Goal: Task Accomplishment & Management: Manage account settings

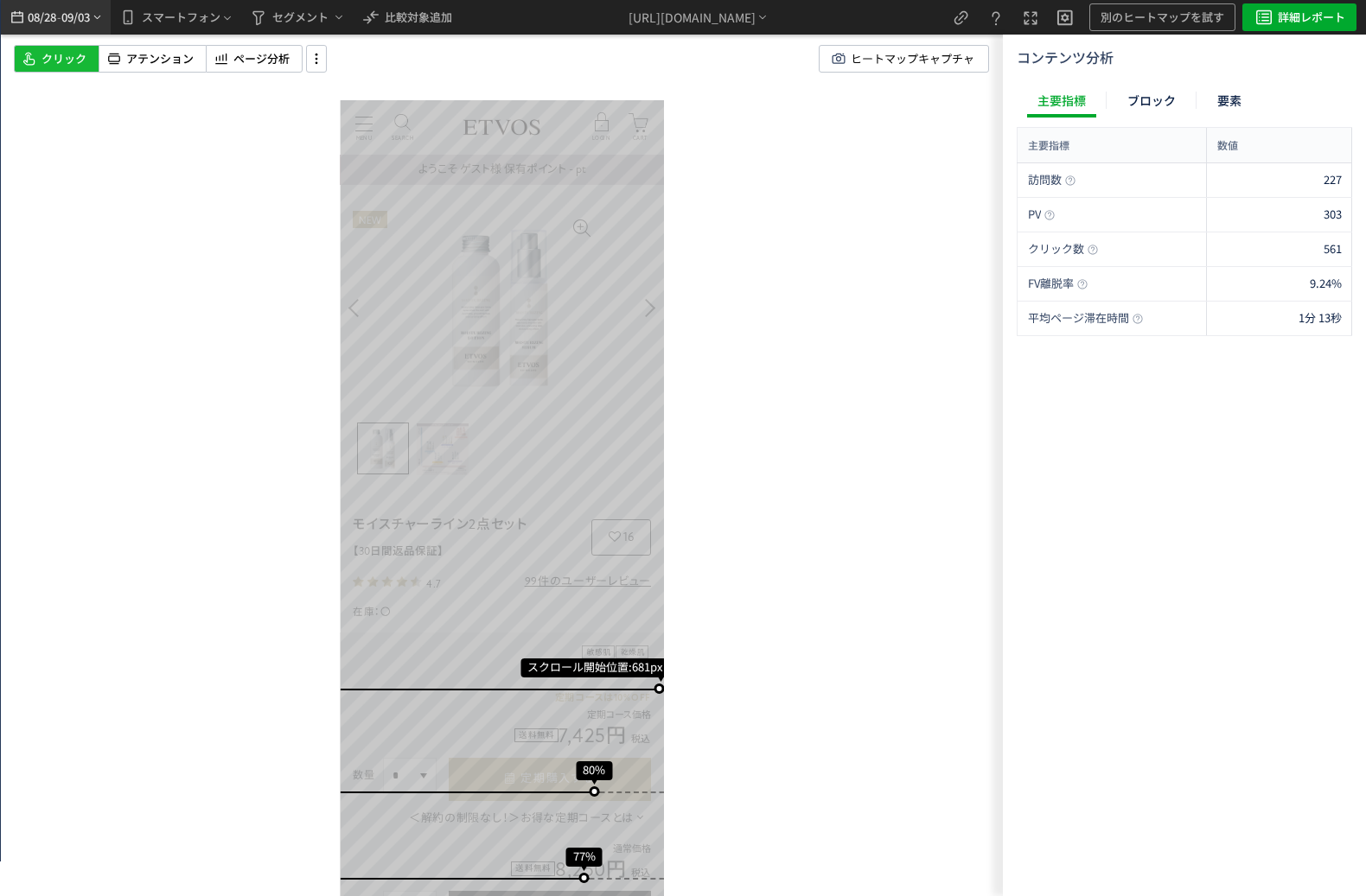
click at [95, 18] on icon "heatmap-top-bar" at bounding box center [97, 17] width 13 height 14
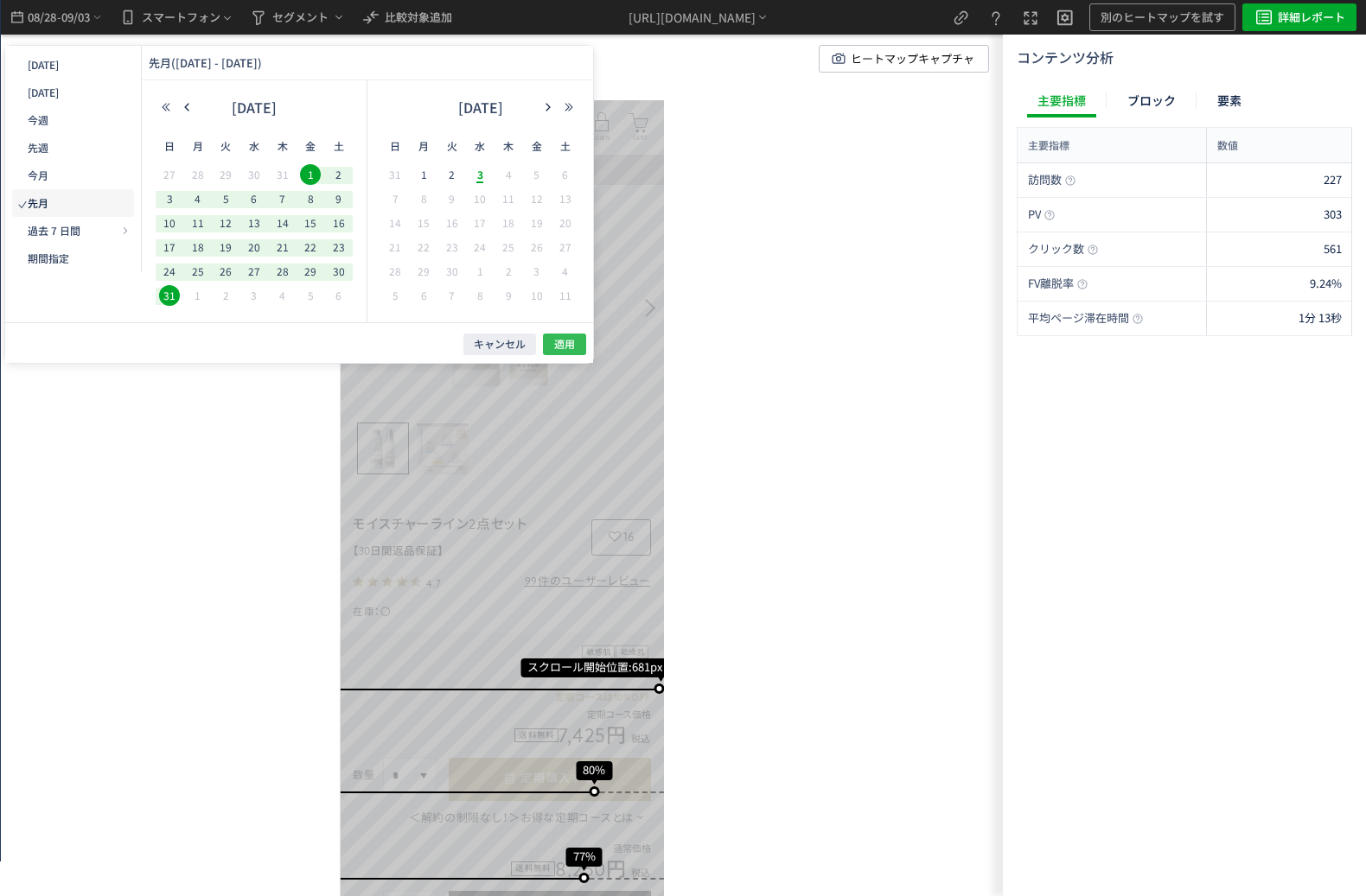
drag, startPoint x: 565, startPoint y: 331, endPoint x: 575, endPoint y: 339, distance: 12.8
click at [0, 0] on div "キャンセル 適用" at bounding box center [0, 0] width 0 height 0
click at [0, 0] on button "適用" at bounding box center [0, 0] width 0 height 0
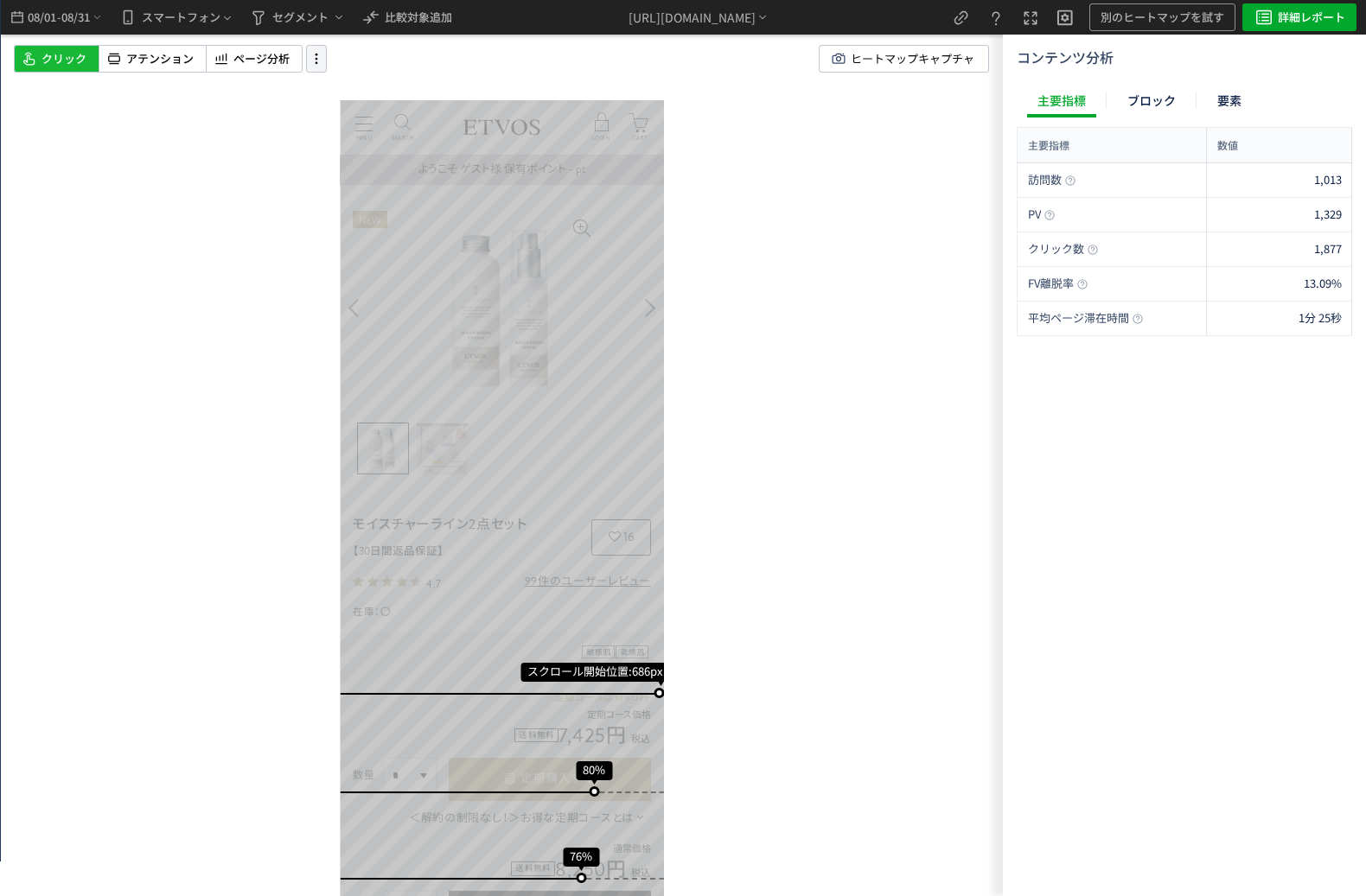
click at [313, 55] on icon at bounding box center [316, 59] width 20 height 19
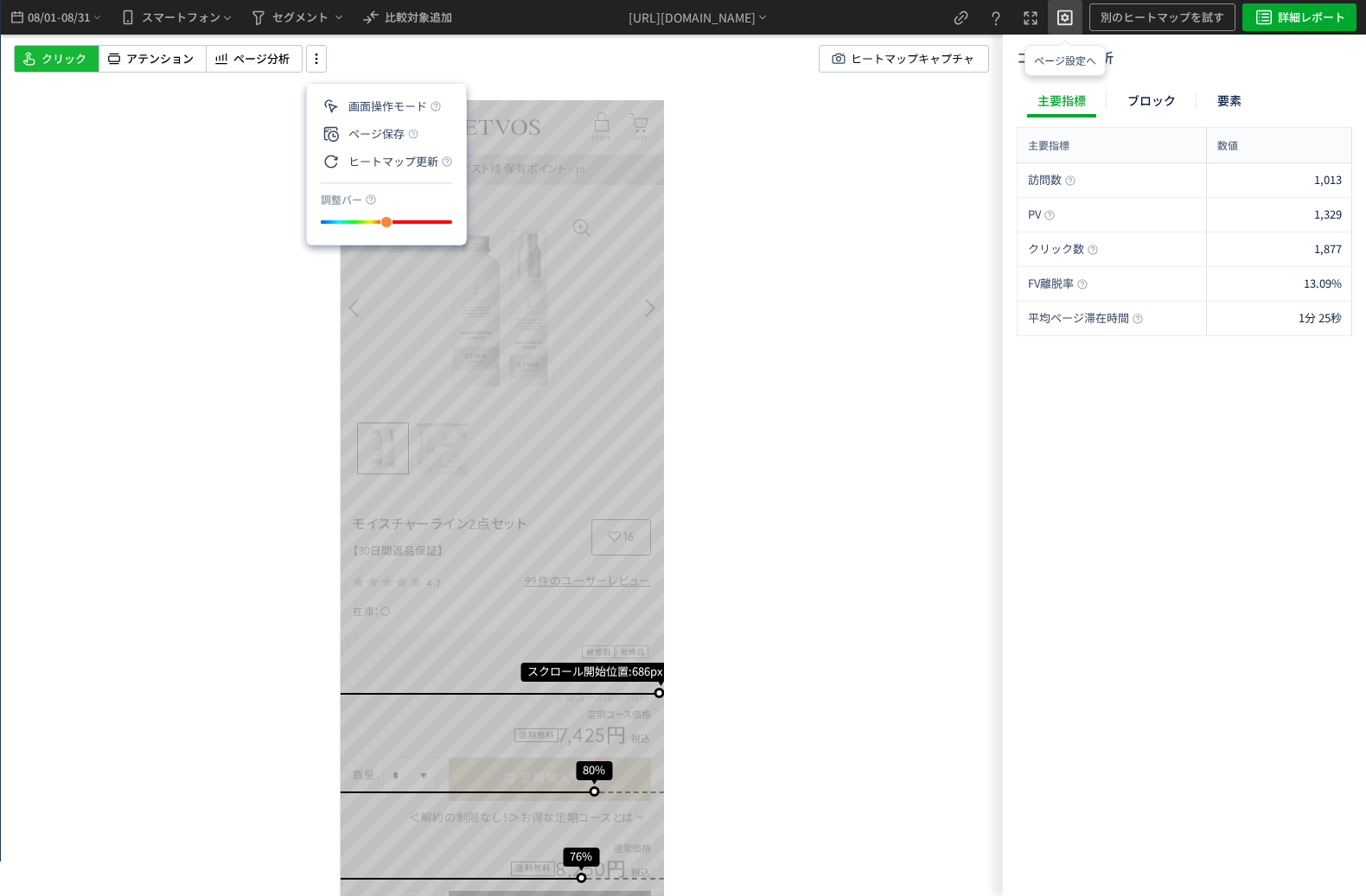
click at [1070, 20] on icon "heatmap-top-bar" at bounding box center [1065, 15] width 20 height 20
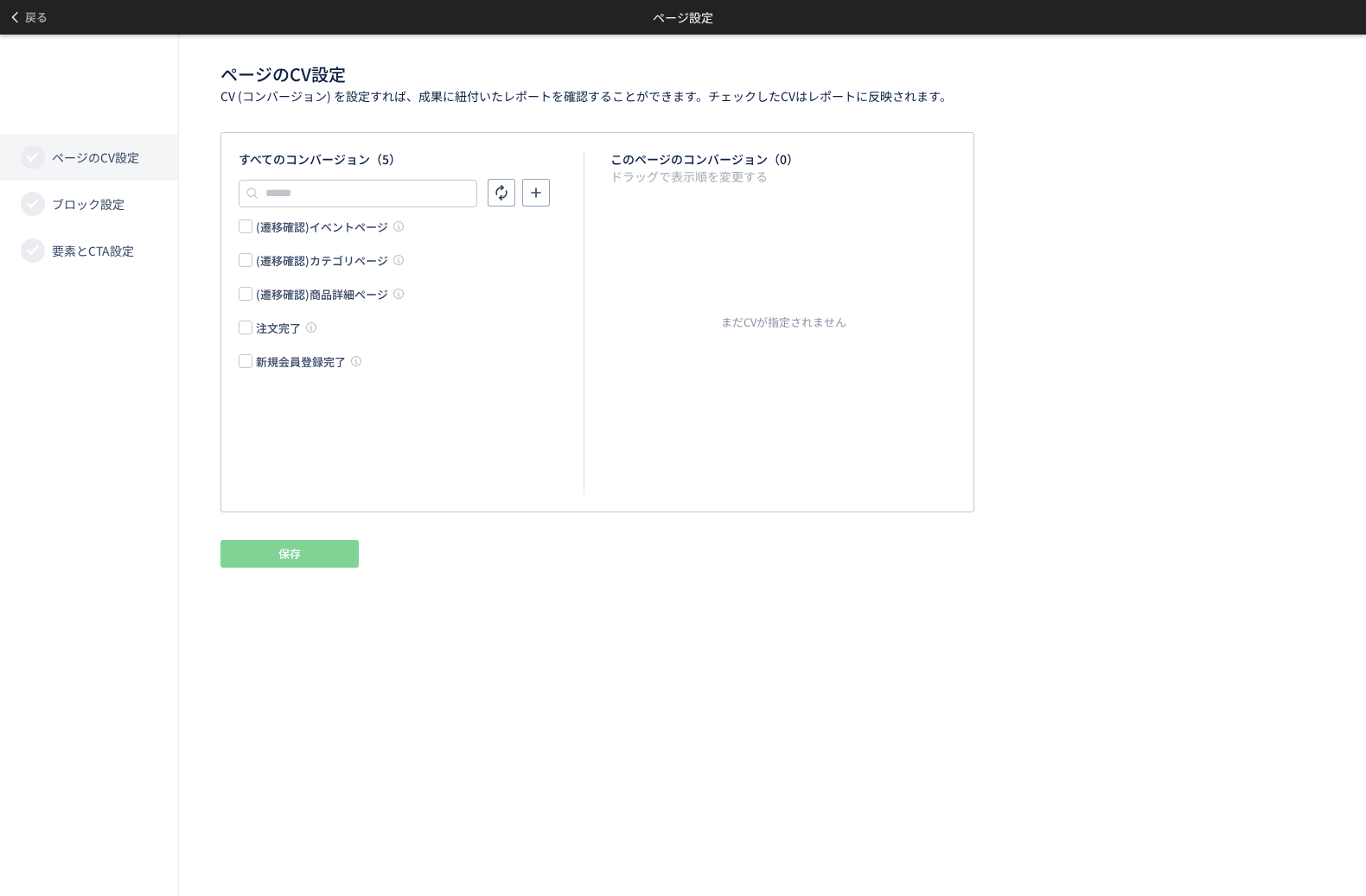
click at [291, 320] on div "注文完了" at bounding box center [278, 327] width 45 height 16
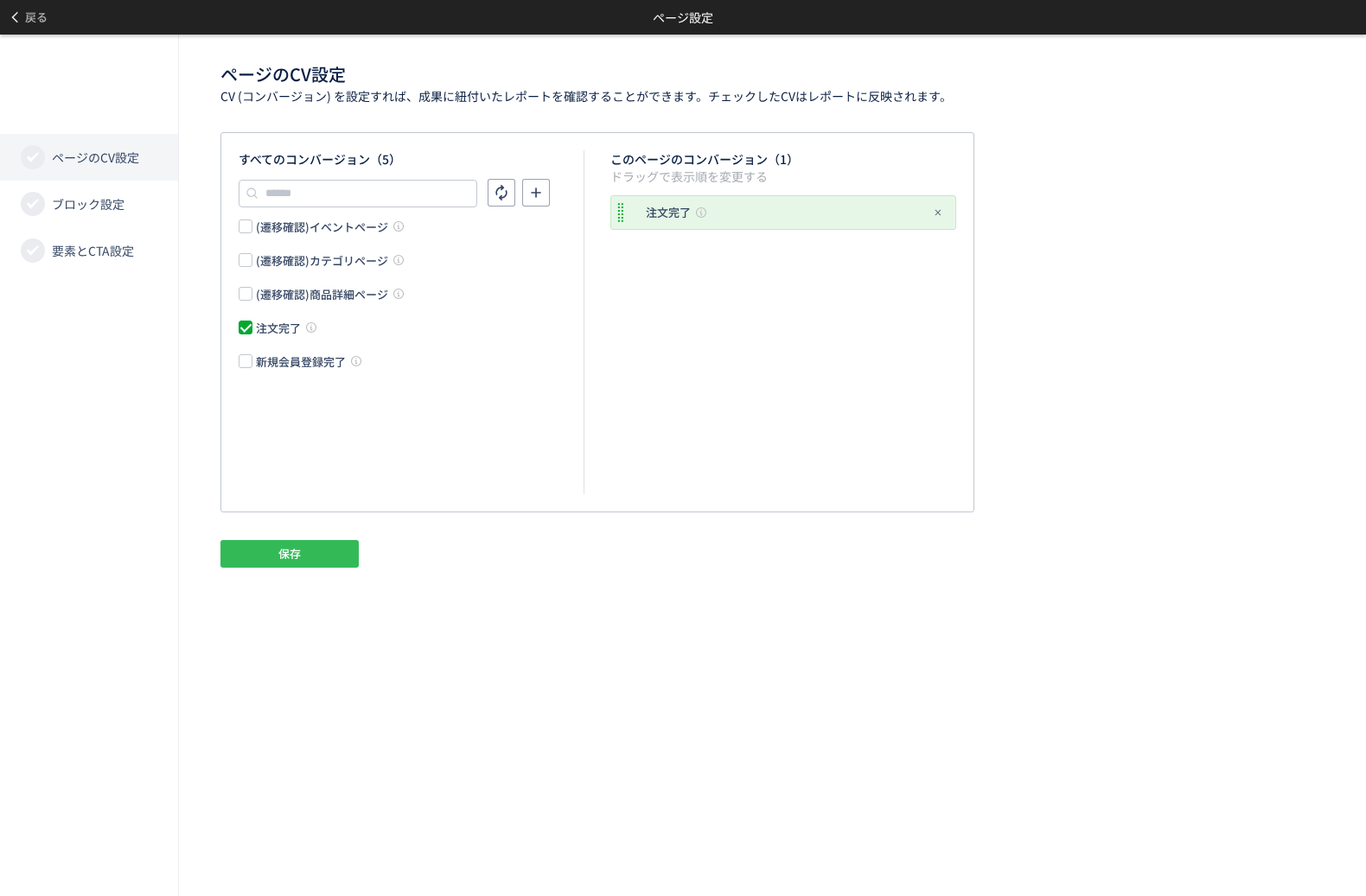
click at [265, 544] on button "保存" at bounding box center [289, 553] width 138 height 28
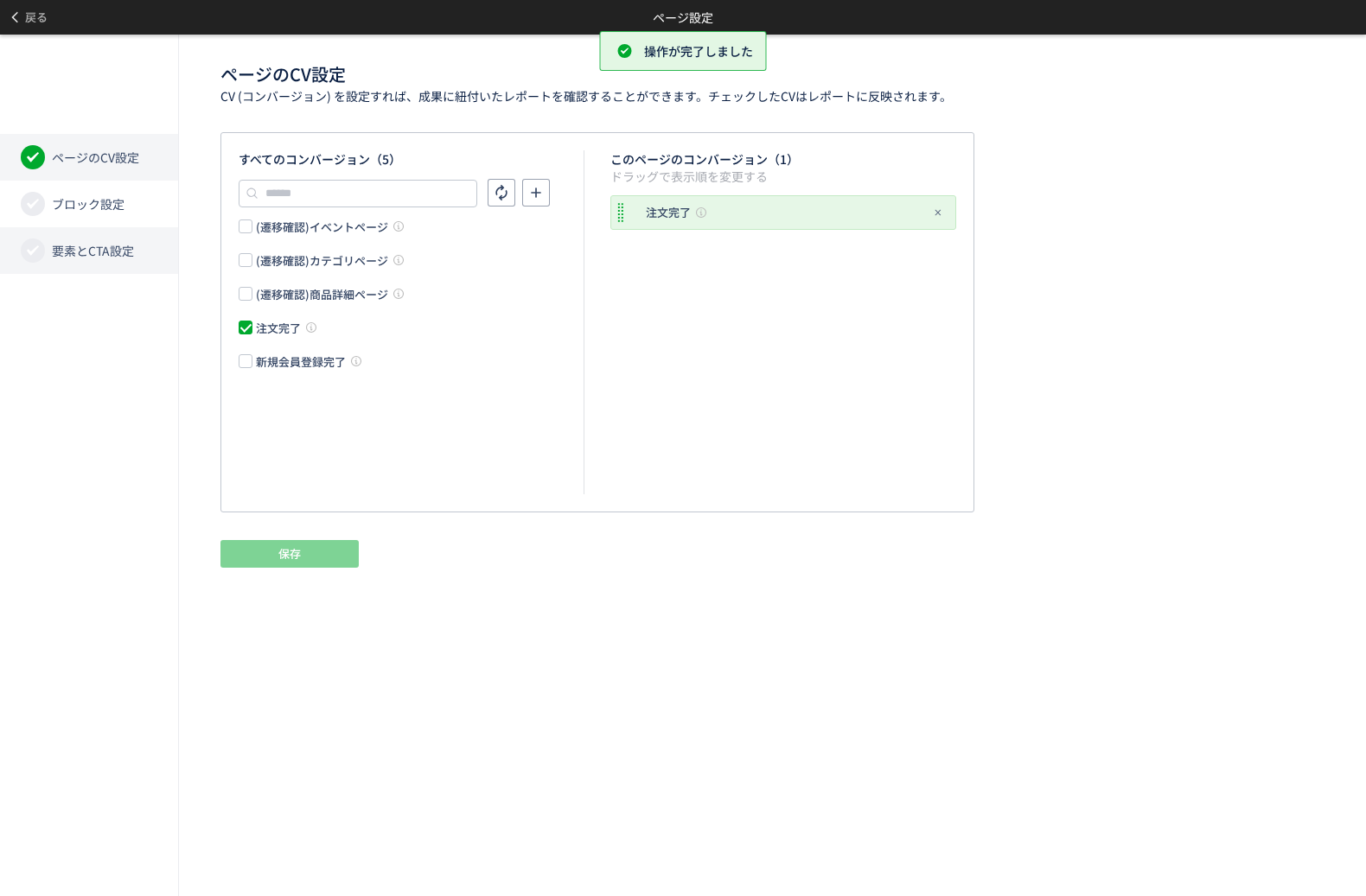
click at [86, 257] on span "要素とCTA設定" at bounding box center [93, 251] width 82 height 17
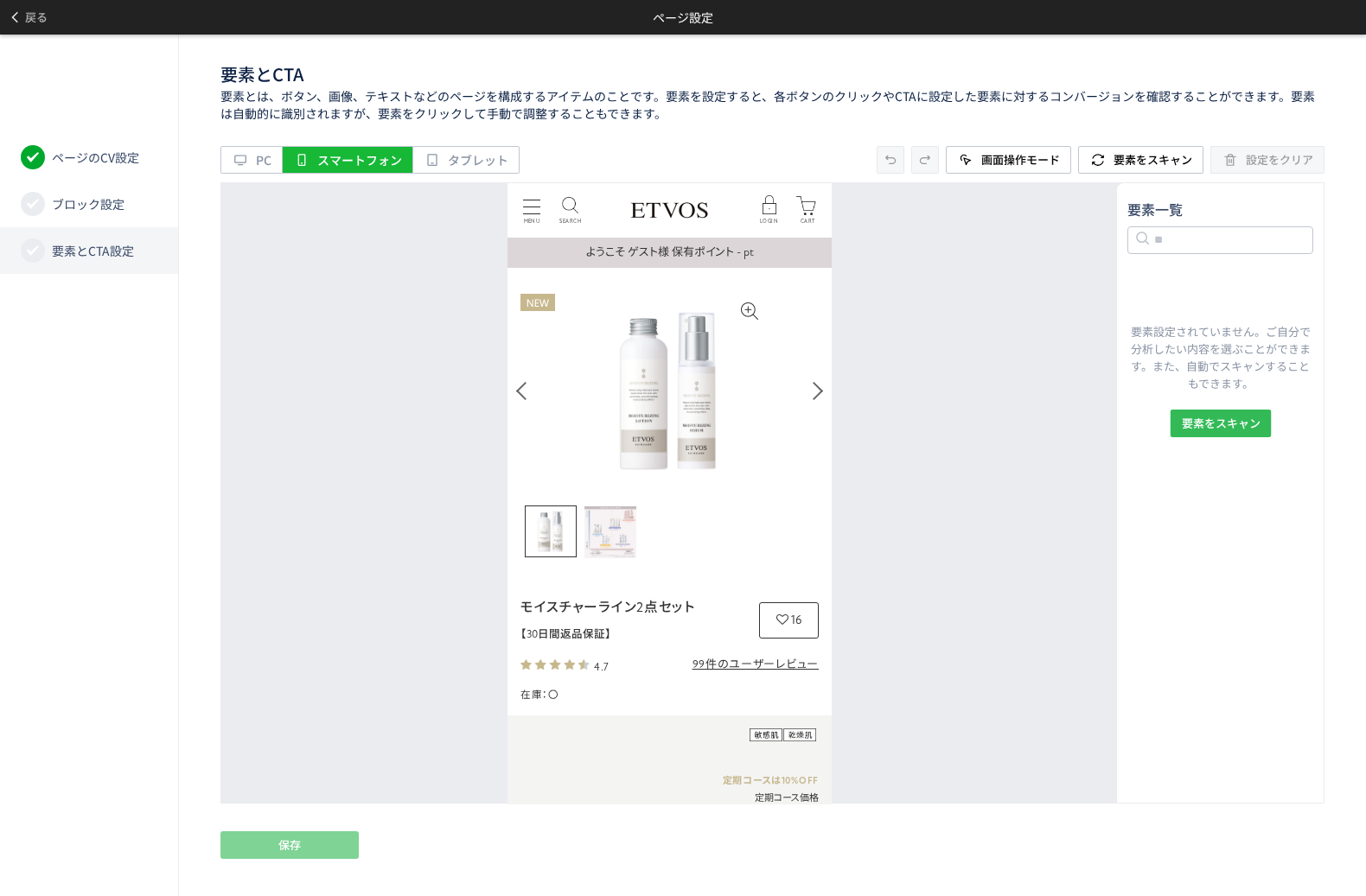
click at [1227, 428] on span "要素をスキャン" at bounding box center [1220, 423] width 78 height 28
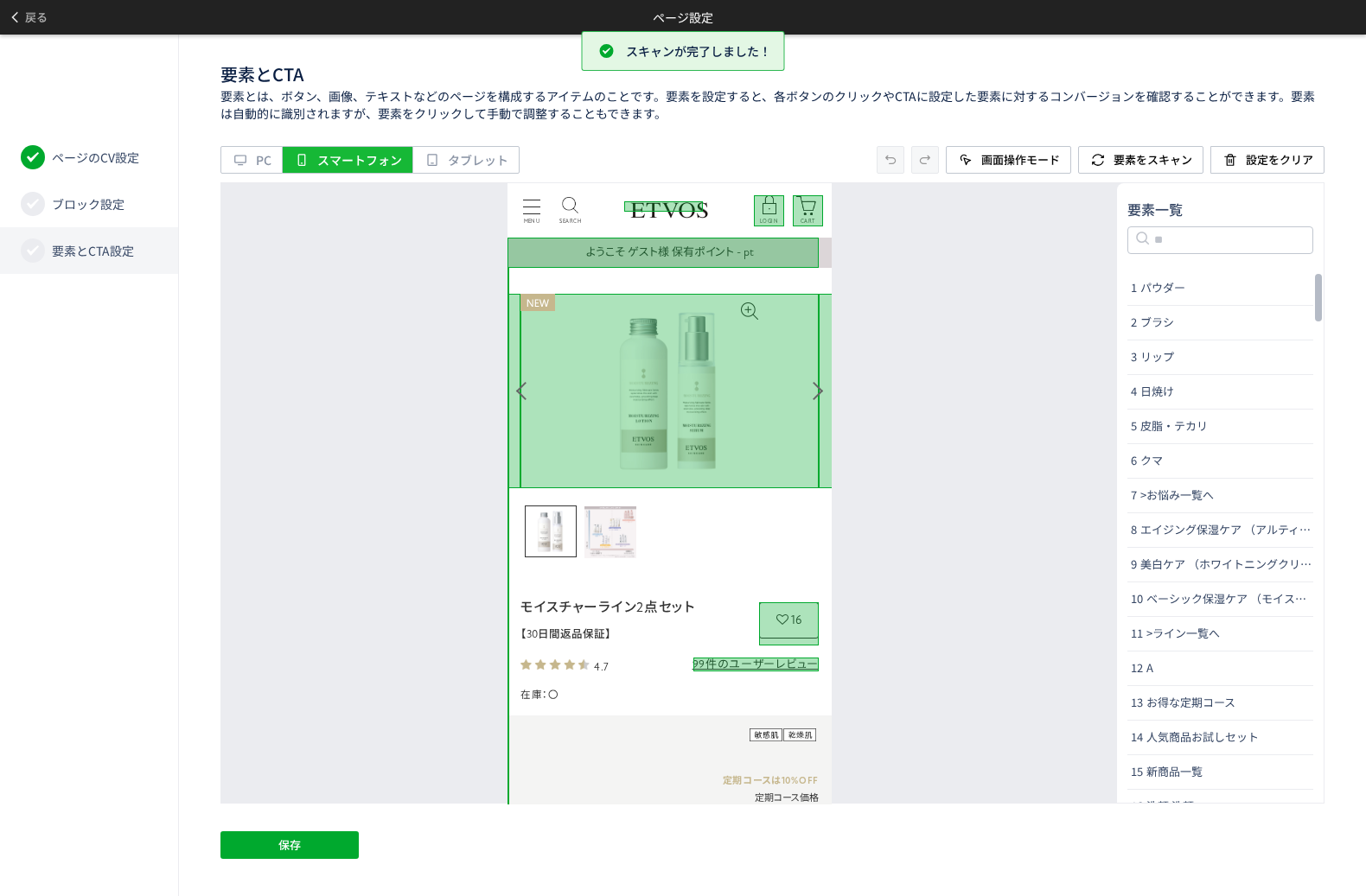
click at [268, 827] on div "要素とCTA 要素とは、ボタン、画像、テキストなどのページを構成するアイテムのことです。要素を設定すると、各ボタンのクリックやCTAに設定した要素に対するコン…" at bounding box center [772, 465] width 1187 height 861
click at [277, 842] on button "保存" at bounding box center [289, 845] width 138 height 28
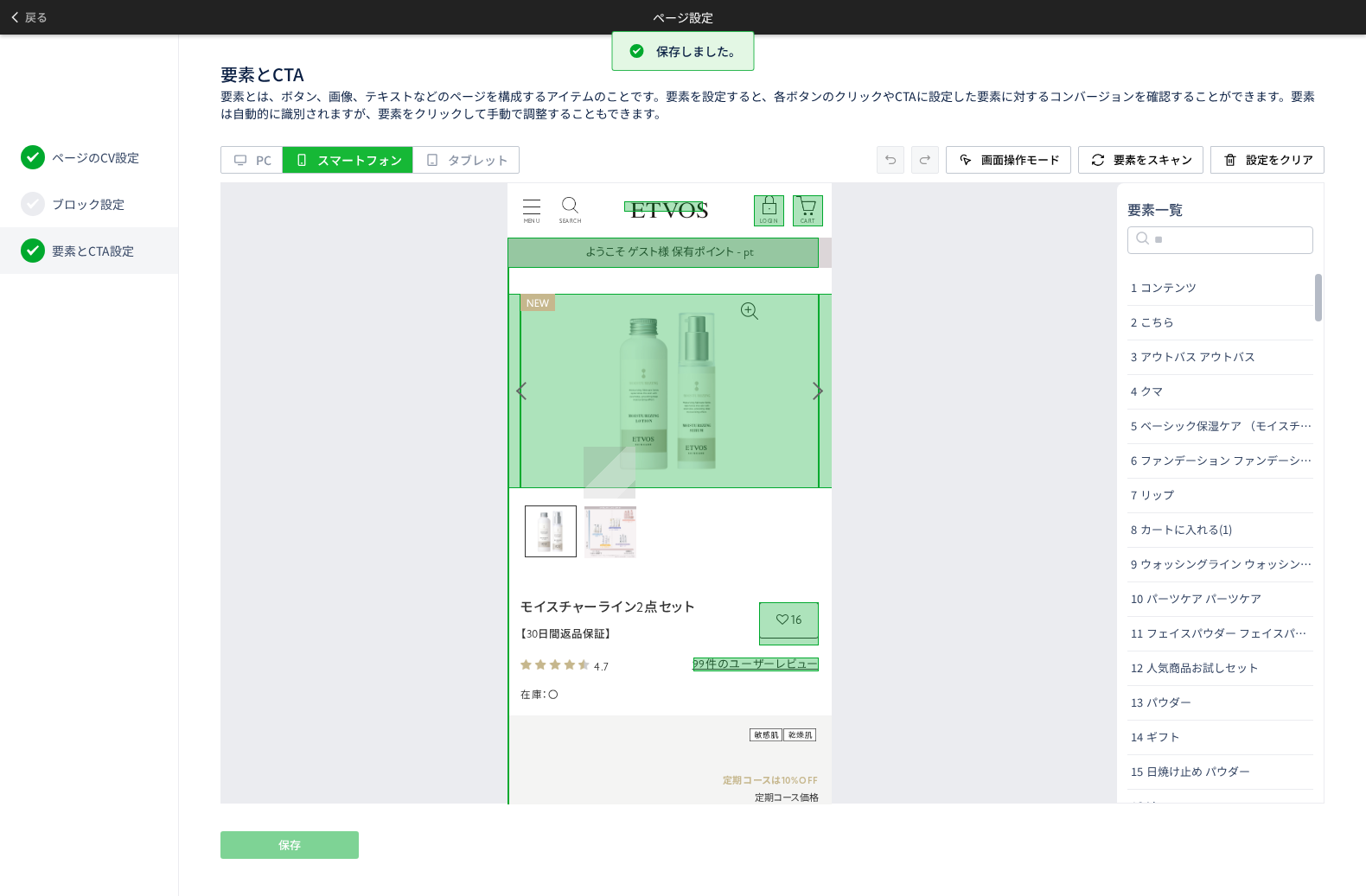
scroll to position [87, 0]
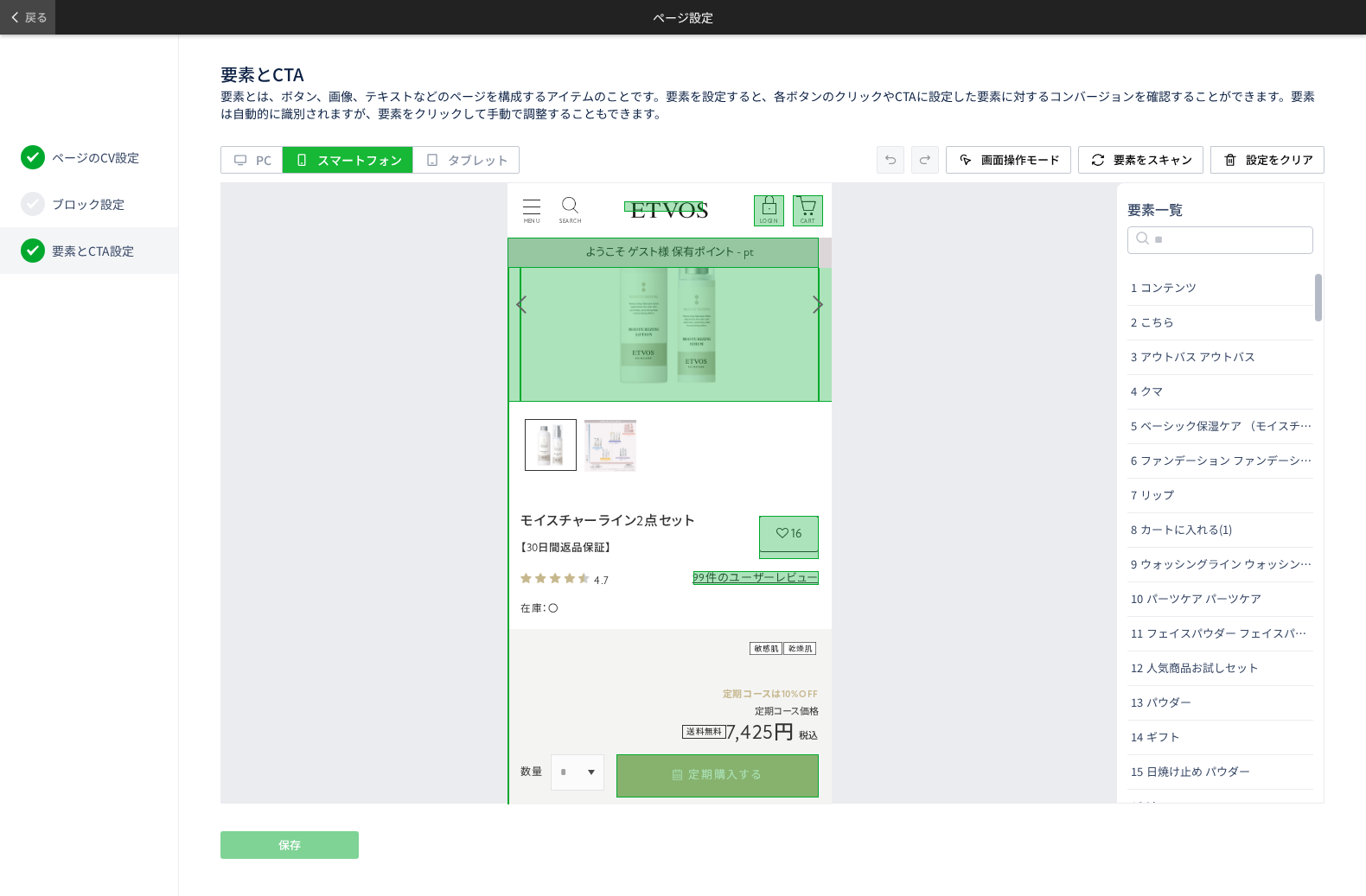
click at [29, 9] on span "戻る" at bounding box center [36, 17] width 22 height 28
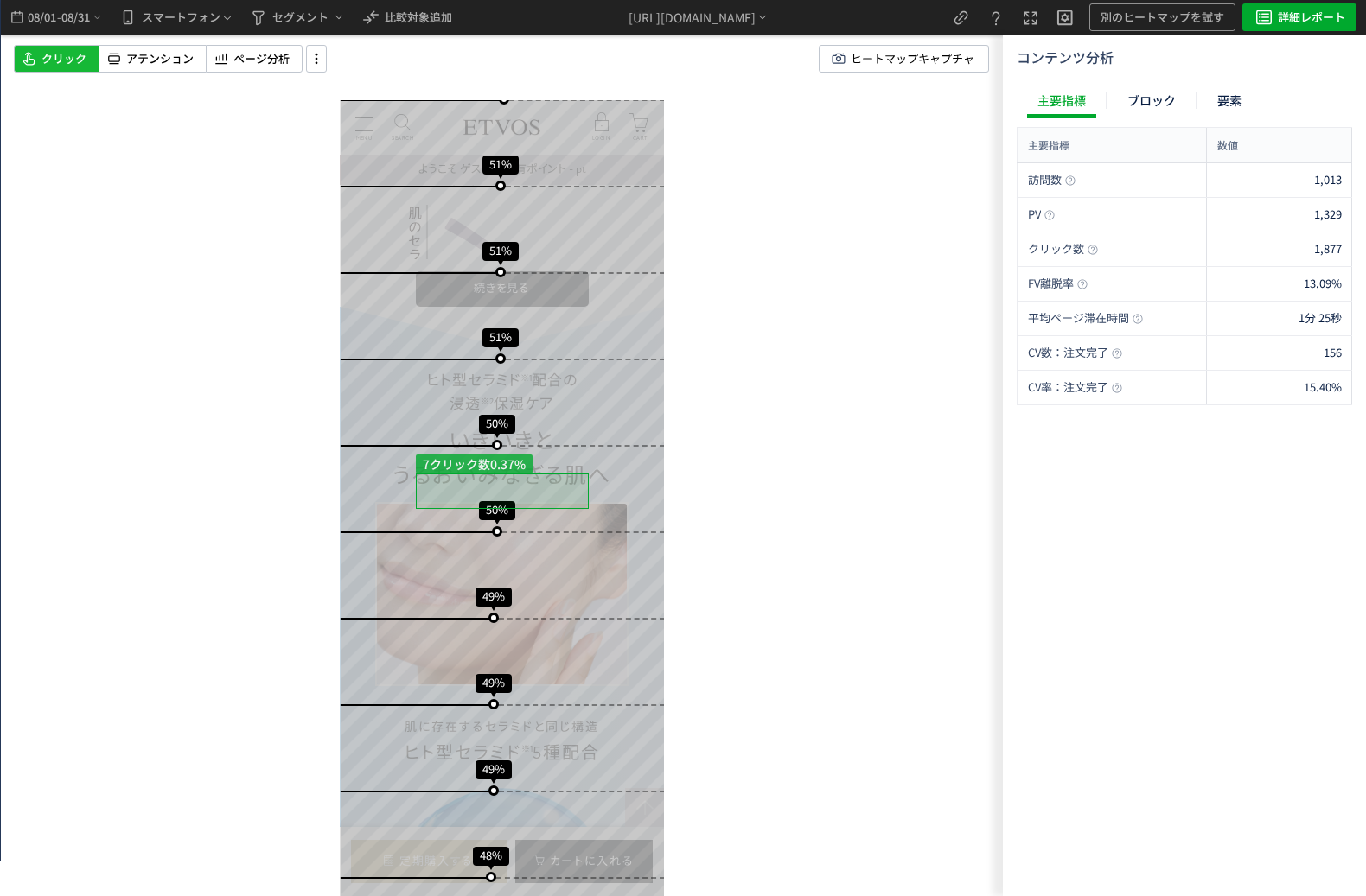
scroll to position [1988, 0]
click at [134, 57] on span "アテンション" at bounding box center [160, 59] width 68 height 16
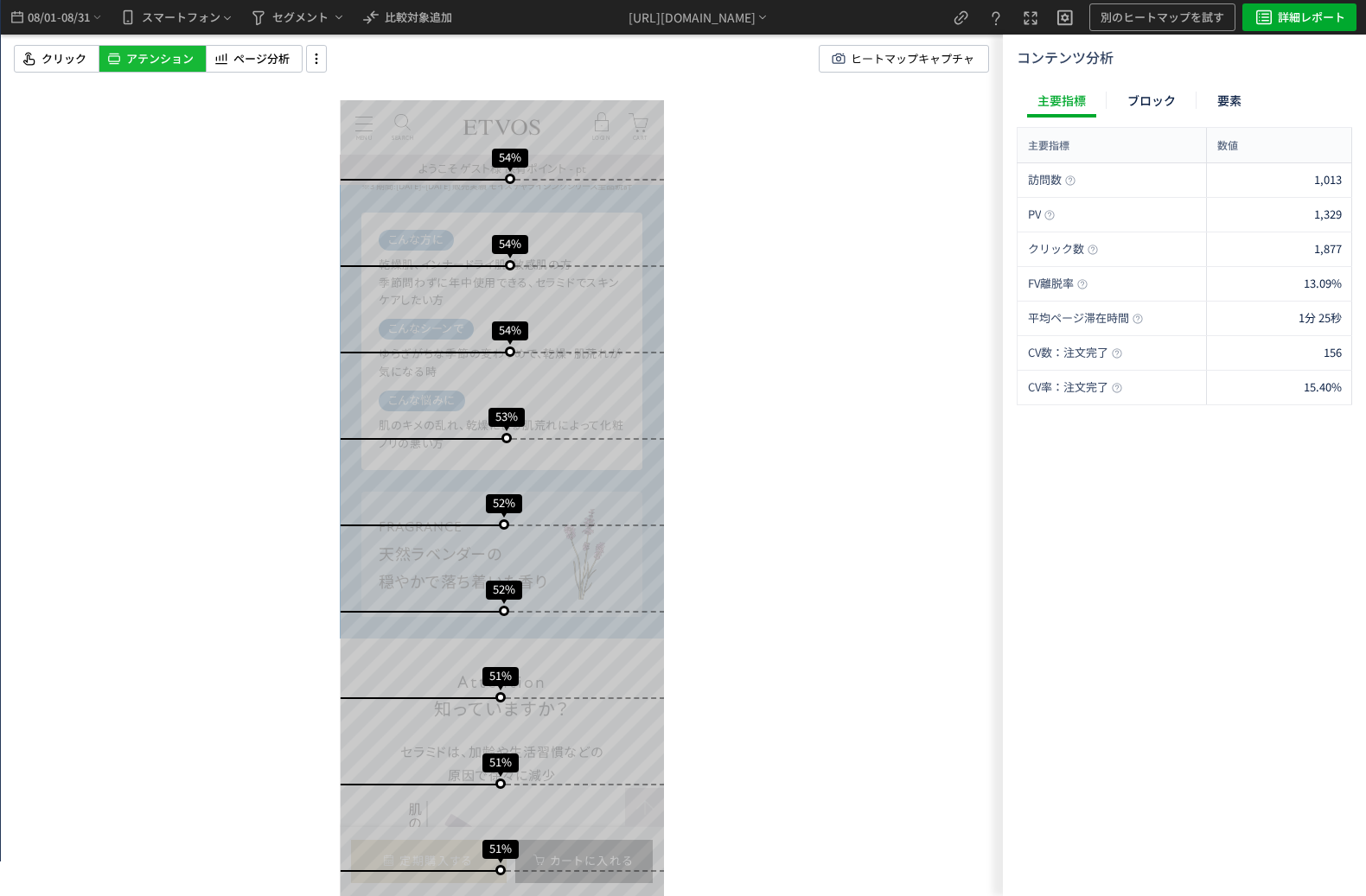
scroll to position [1555, 0]
